Goal: Find specific page/section: Find specific page/section

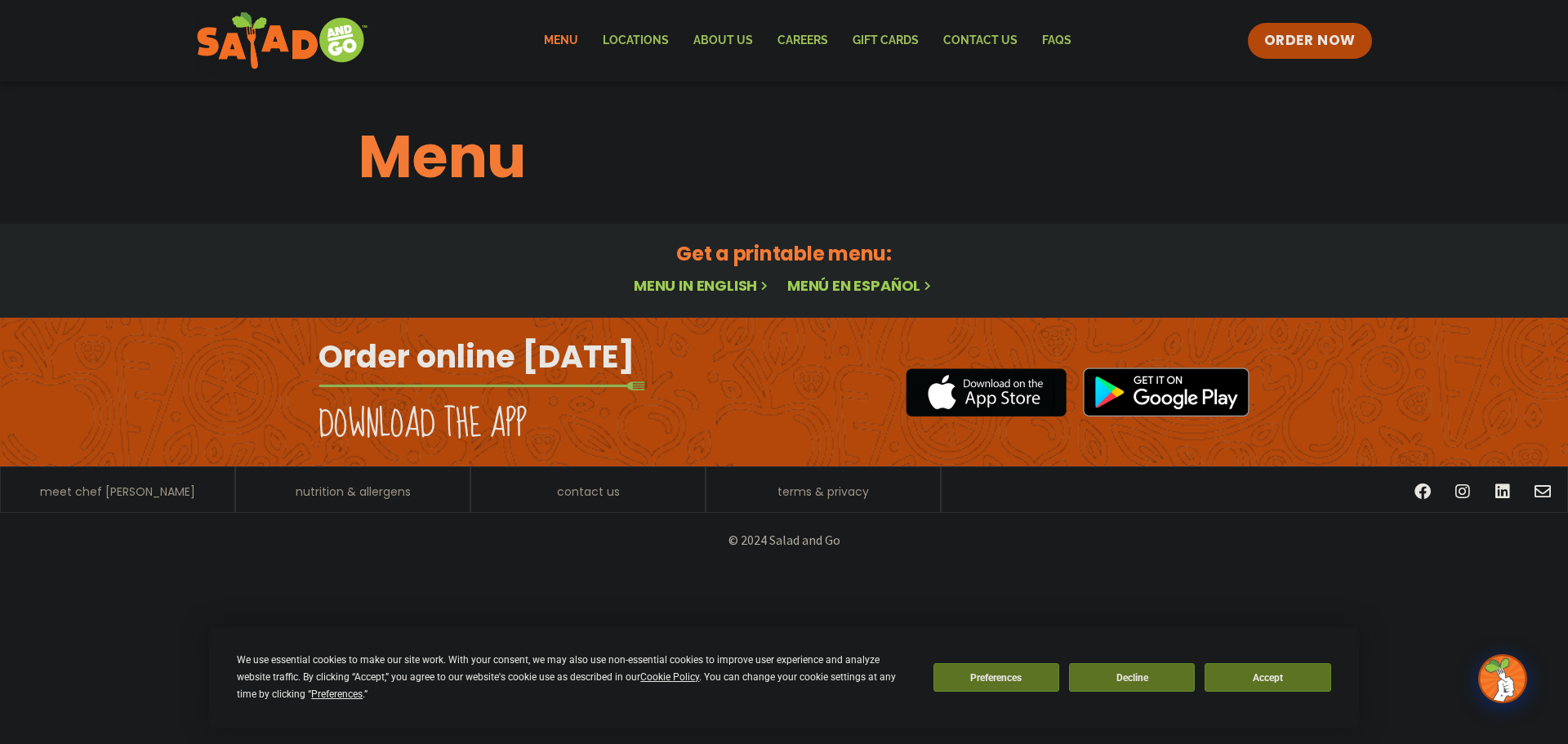
click at [724, 283] on link "Menu in English" at bounding box center [702, 285] width 137 height 20
click at [1247, 671] on button "Accept" at bounding box center [1268, 677] width 125 height 28
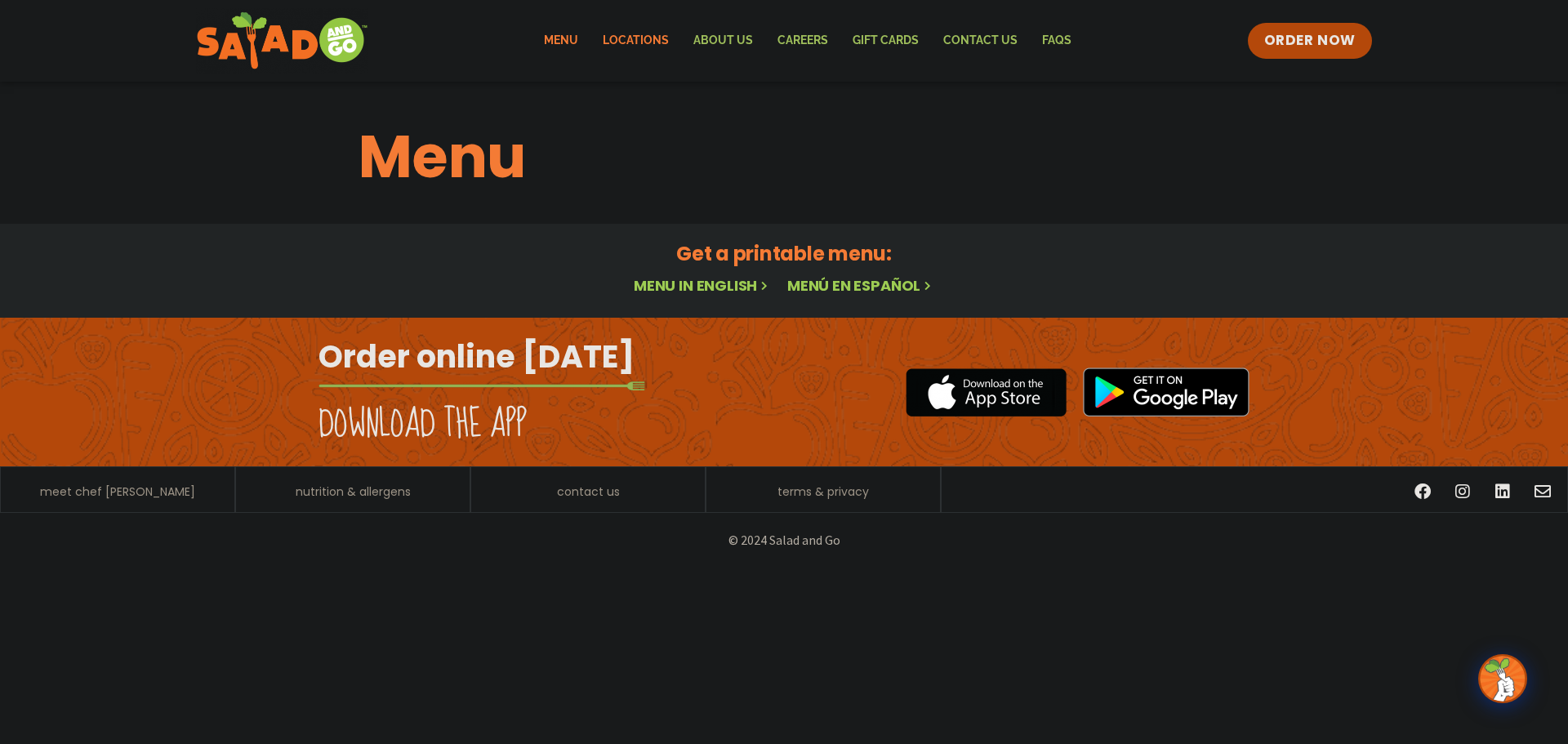
click at [633, 28] on link "Locations" at bounding box center [636, 41] width 91 height 38
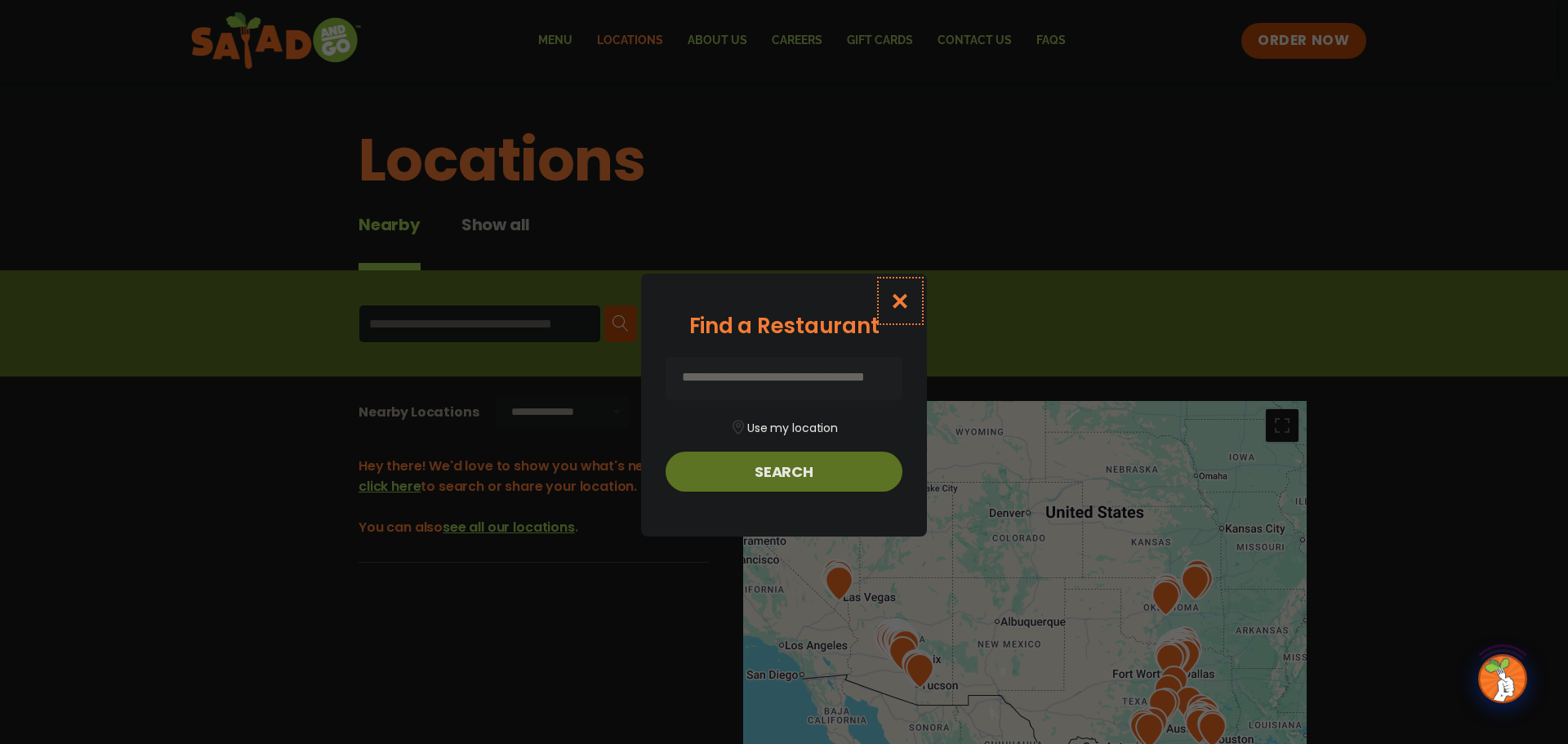
click at [897, 301] on icon "Close modal" at bounding box center [900, 300] width 20 height 17
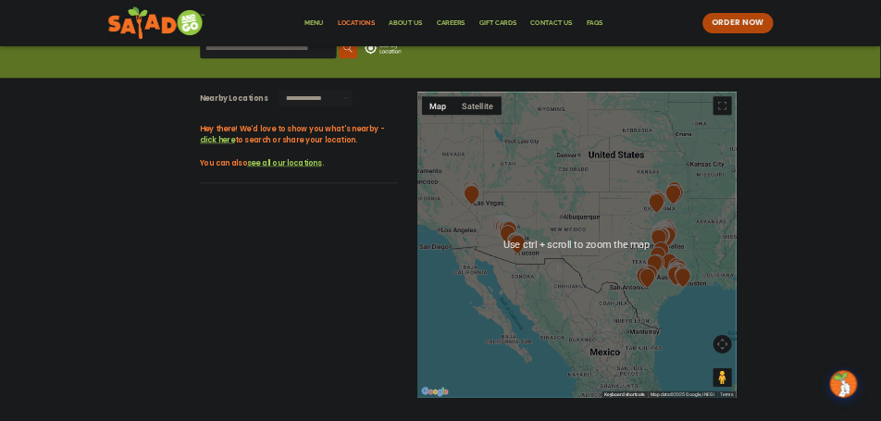
scroll to position [370, 0]
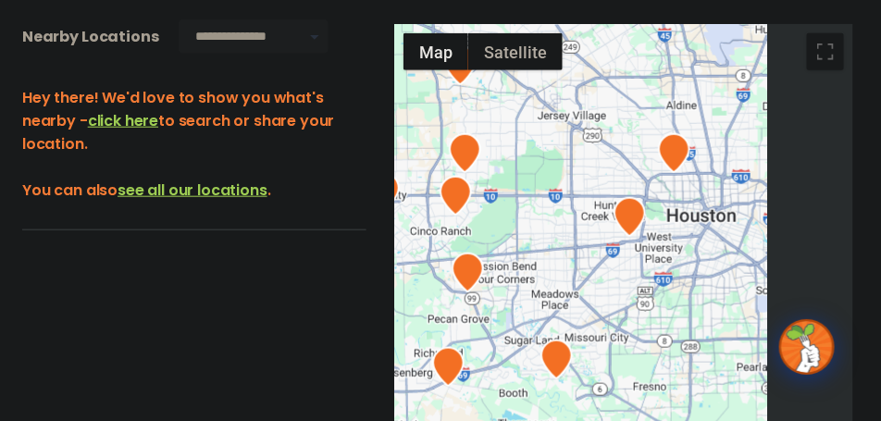
drag, startPoint x: 775, startPoint y: 245, endPoint x: 439, endPoint y: 80, distance: 375.3
click at [435, 80] on div at bounding box center [623, 330] width 459 height 612
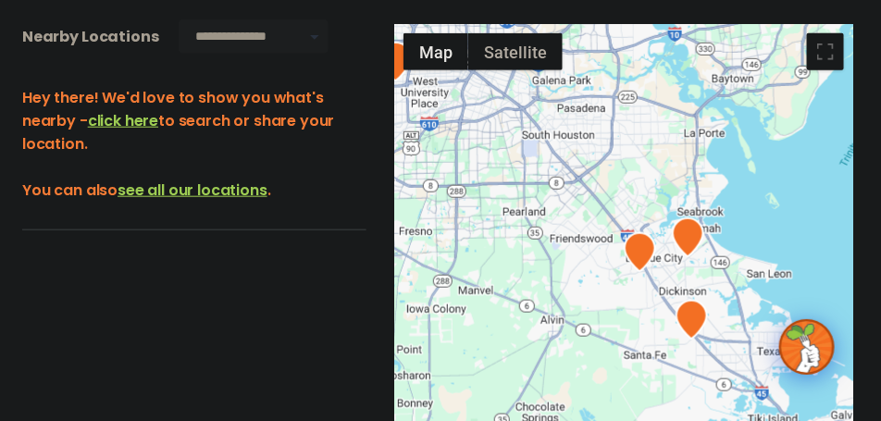
drag, startPoint x: 743, startPoint y: 217, endPoint x: 667, endPoint y: 148, distance: 102.8
click at [667, 148] on div at bounding box center [623, 330] width 459 height 612
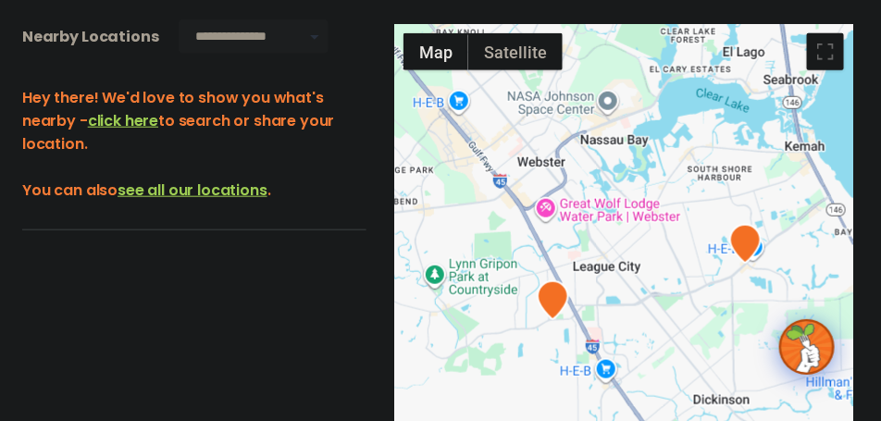
click at [552, 304] on img at bounding box center [553, 300] width 32 height 40
click at [553, 298] on img at bounding box center [553, 300] width 32 height 40
click at [553, 300] on img at bounding box center [553, 300] width 32 height 40
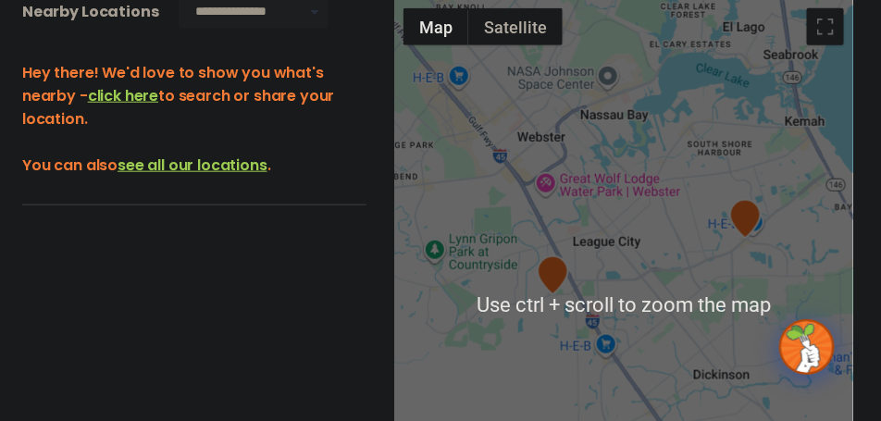
scroll to position [416, 0]
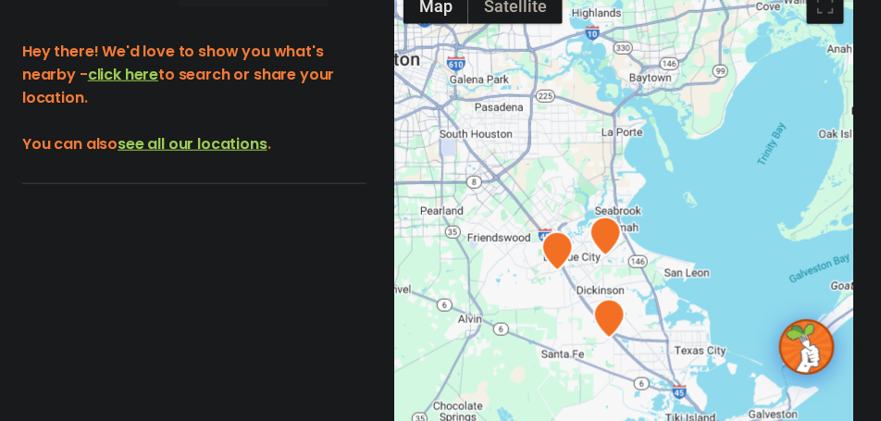
click at [560, 259] on img at bounding box center [557, 251] width 32 height 40
click at [562, 257] on img at bounding box center [557, 251] width 32 height 40
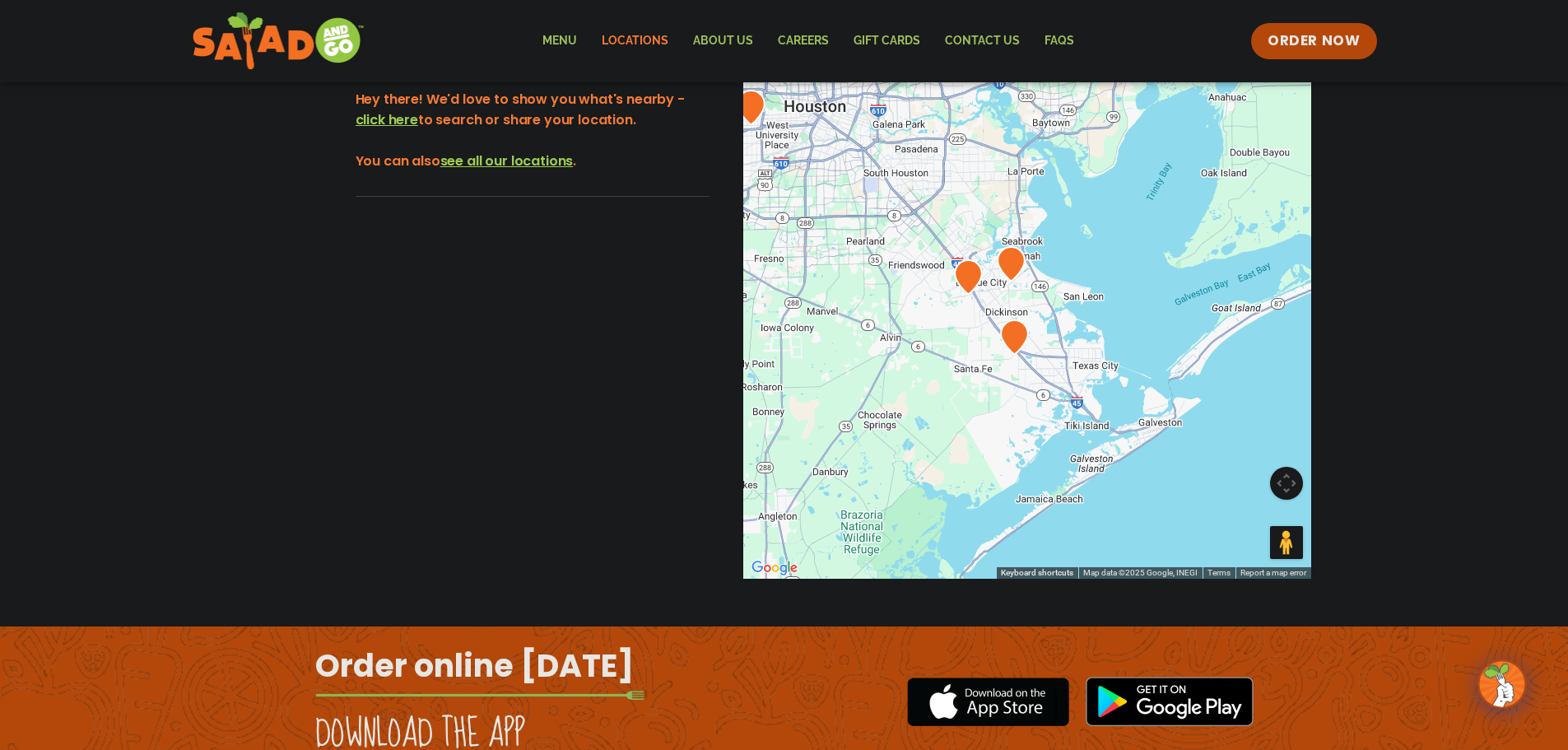
click at [968, 292] on img at bounding box center [968, 277] width 28 height 36
click at [966, 292] on img at bounding box center [968, 277] width 28 height 36
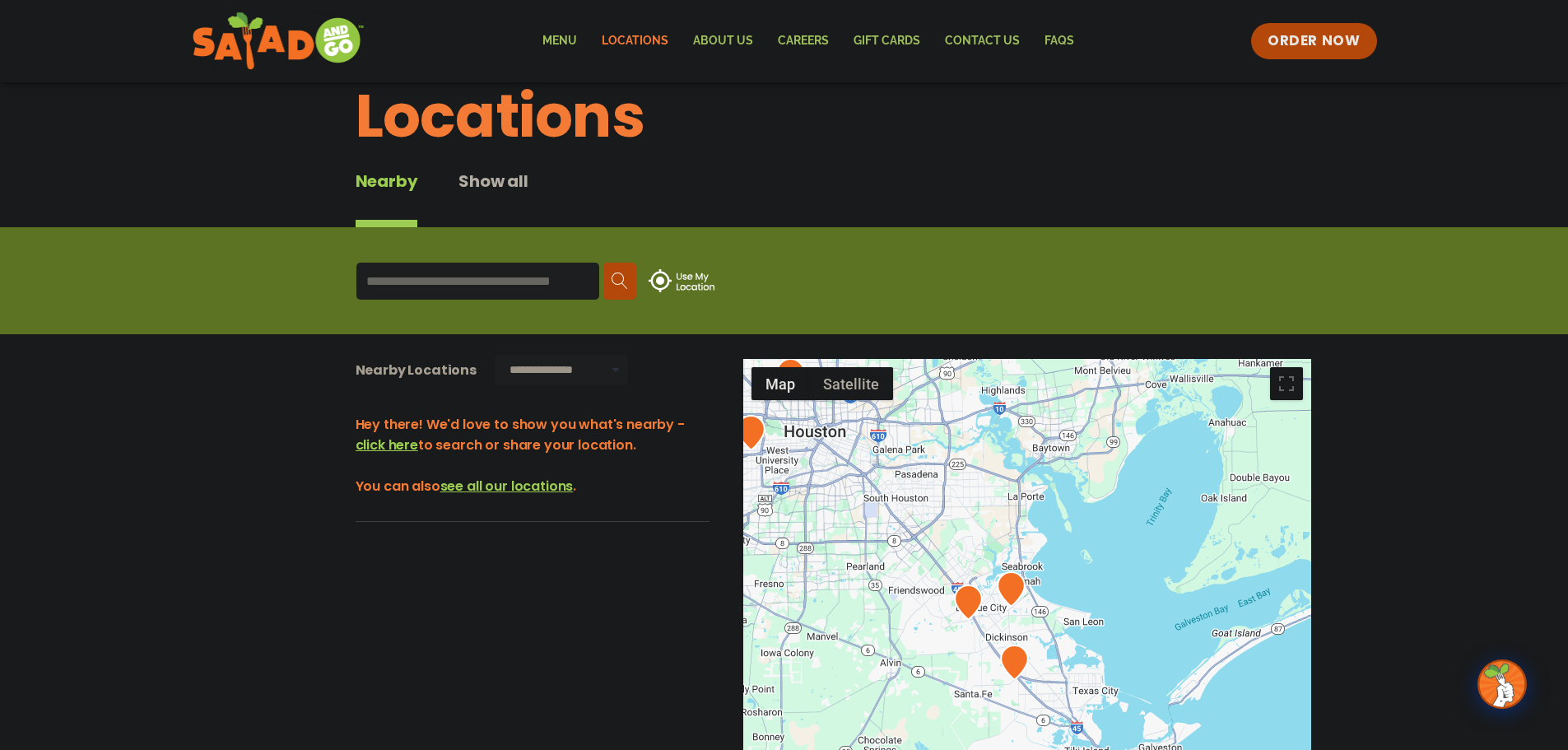
scroll to position [0, 0]
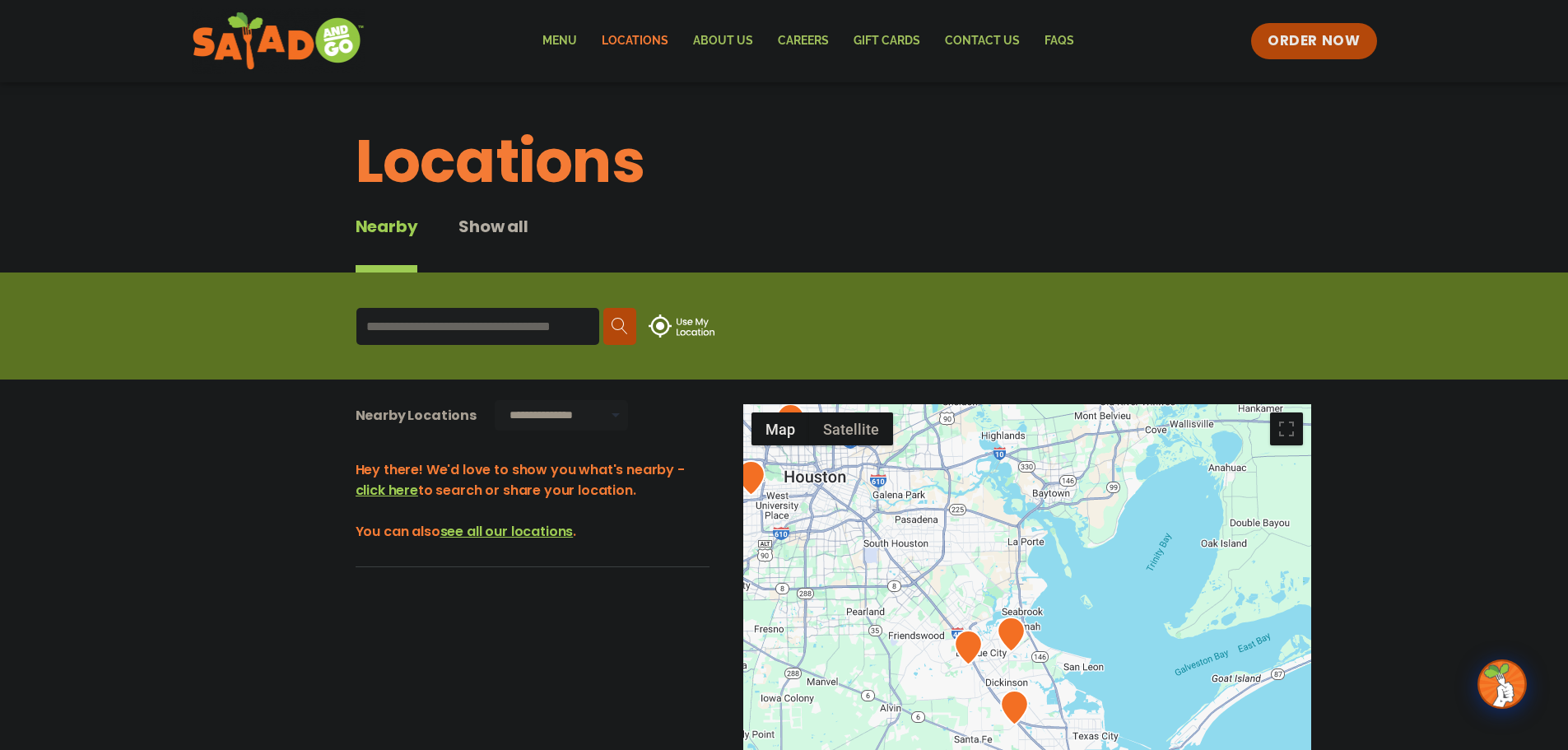
click at [678, 323] on img at bounding box center [682, 326] width 66 height 23
click at [578, 51] on link "Menu" at bounding box center [560, 41] width 60 height 38
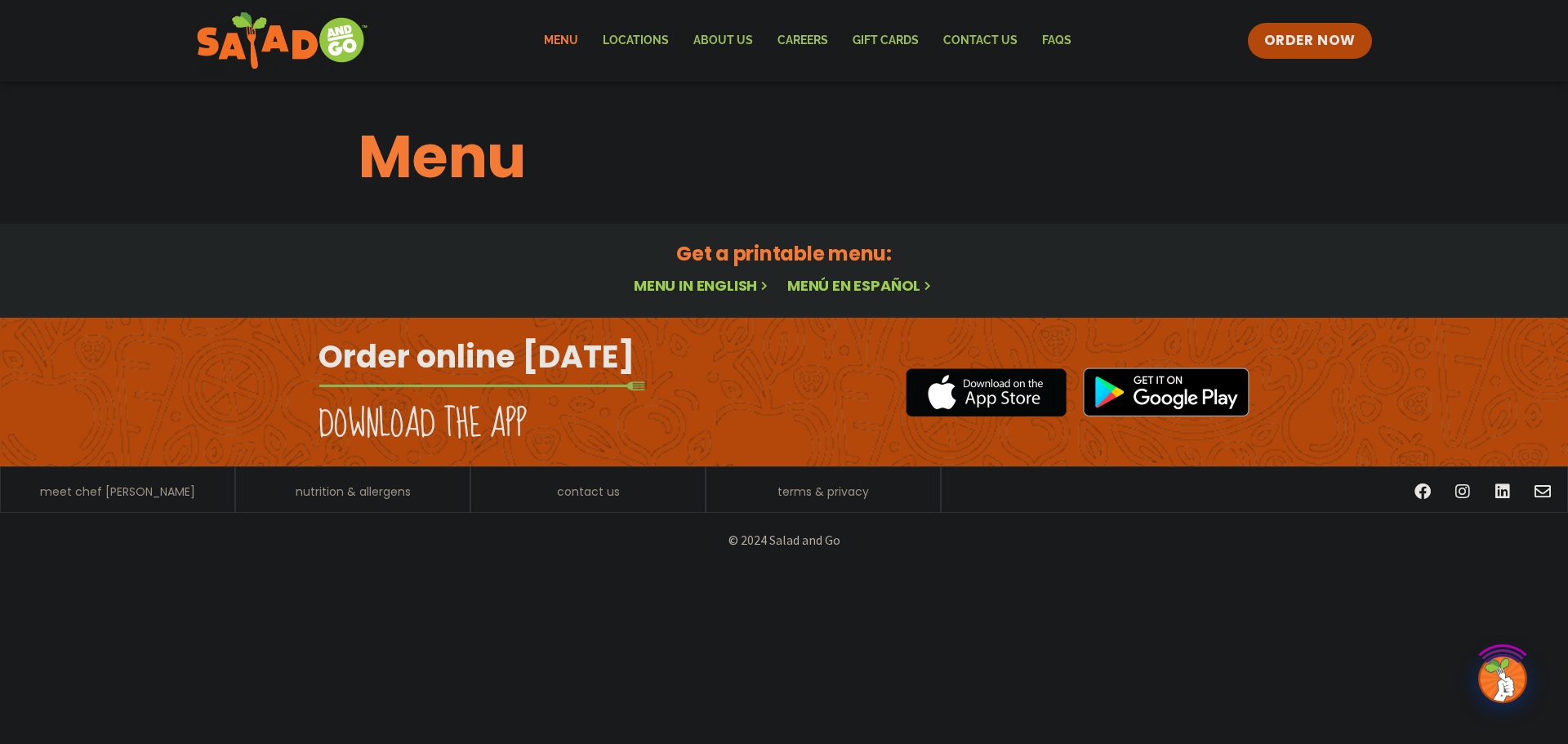
click at [717, 290] on link "Menu in English" at bounding box center [702, 285] width 137 height 20
